Goal: Information Seeking & Learning: Compare options

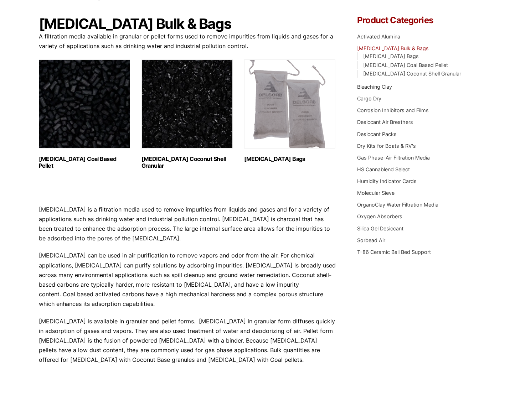
scroll to position [62, 0]
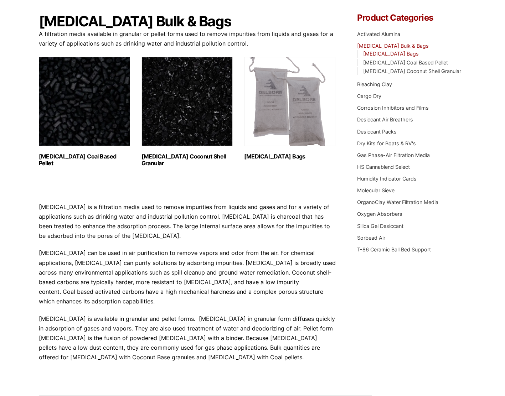
click at [415, 55] on link "[MEDICAL_DATA] Bags" at bounding box center [391, 54] width 56 height 6
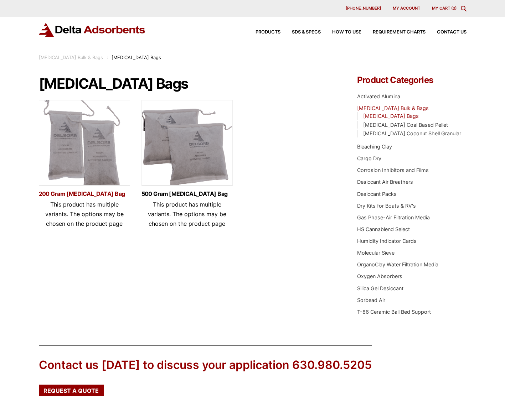
click at [97, 196] on link "200 Gram Activated Carbon Bag" at bounding box center [84, 194] width 91 height 6
click at [389, 127] on link "Activated Carbon Coal Based Pellet" at bounding box center [405, 125] width 85 height 6
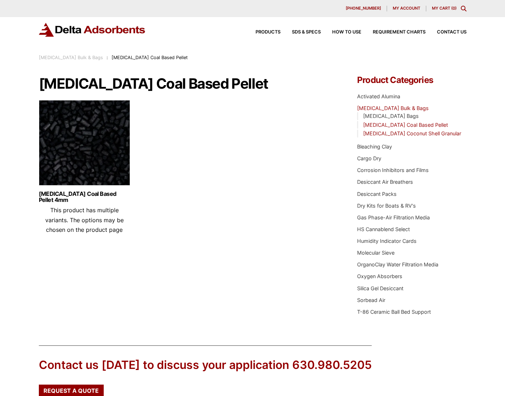
click at [388, 133] on link "[MEDICAL_DATA] Coconut Shell Granular" at bounding box center [412, 133] width 98 height 6
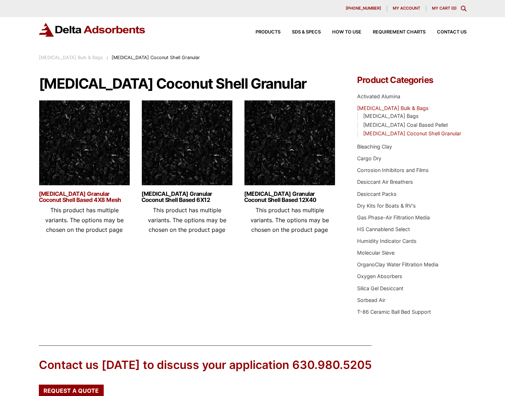
click at [107, 201] on link "Activated Carbon Granular Coconut Shell Based 4X8 Mesh" at bounding box center [84, 197] width 91 height 12
click at [300, 198] on link "Activated Carbon Granular Coconut Shell Based 12X40" at bounding box center [289, 197] width 91 height 12
click at [383, 264] on link "OrganoClay Water Filtration Media" at bounding box center [397, 265] width 81 height 6
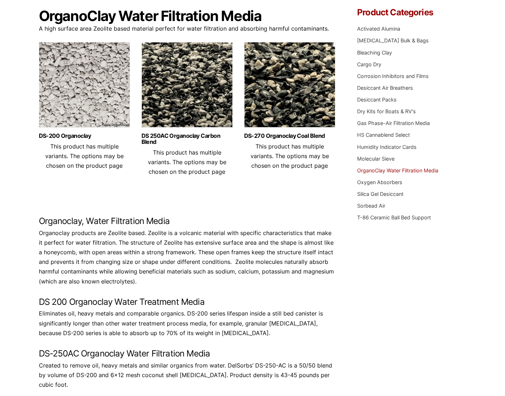
scroll to position [18, 0]
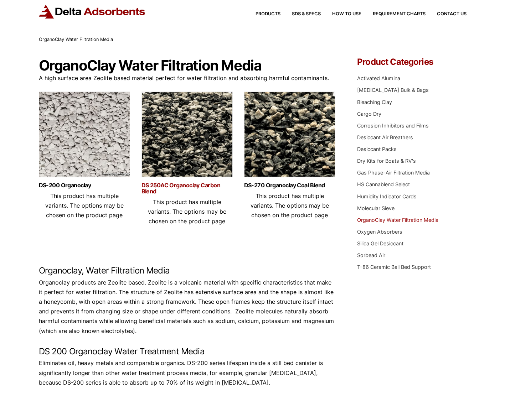
click at [201, 186] on link "DS 250AC Organoclay Carbon Blend" at bounding box center [186, 188] width 91 height 12
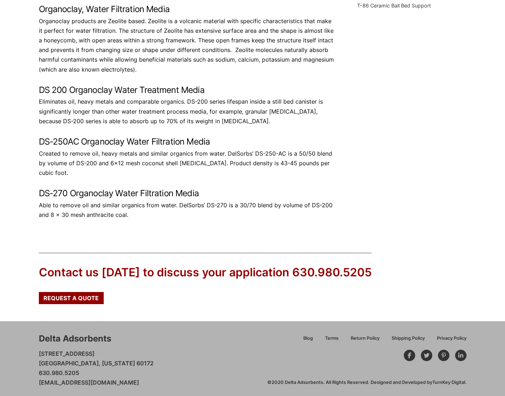
scroll to position [283, 0]
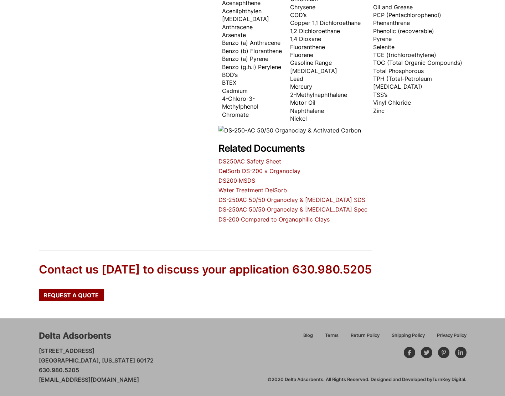
scroll to position [311, 0]
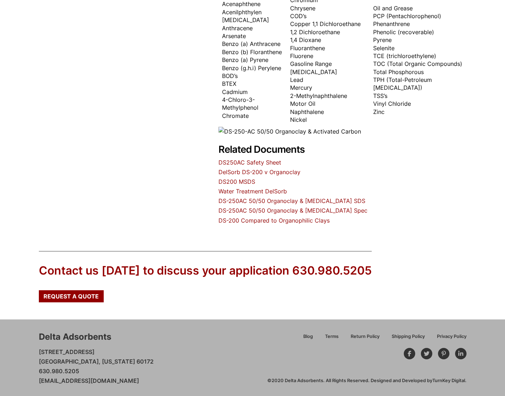
click at [238, 192] on link "Water Treatment DelSorb" at bounding box center [252, 191] width 68 height 7
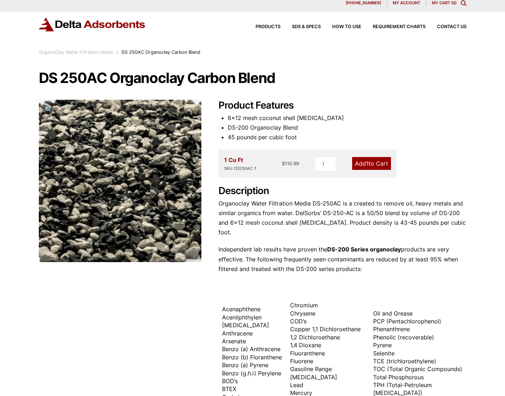
scroll to position [0, 0]
